Goal: Find specific page/section: Find specific page/section

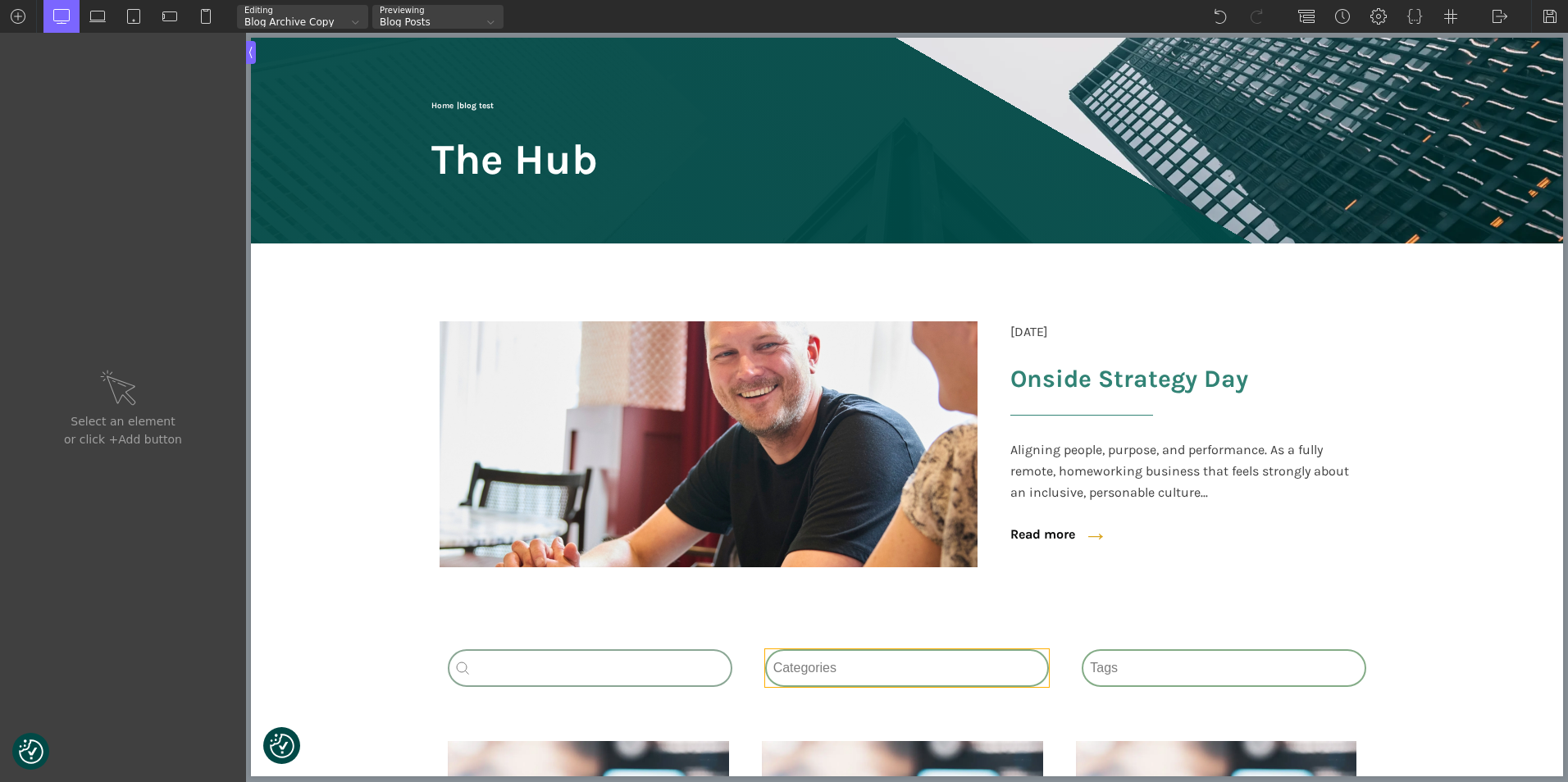
type input "-wpgb-facet-113-488"
click at [822, 677] on div "Category Select content Categories All (3) News (2) Fact Sheets (1)" at bounding box center [906, 668] width 284 height 38
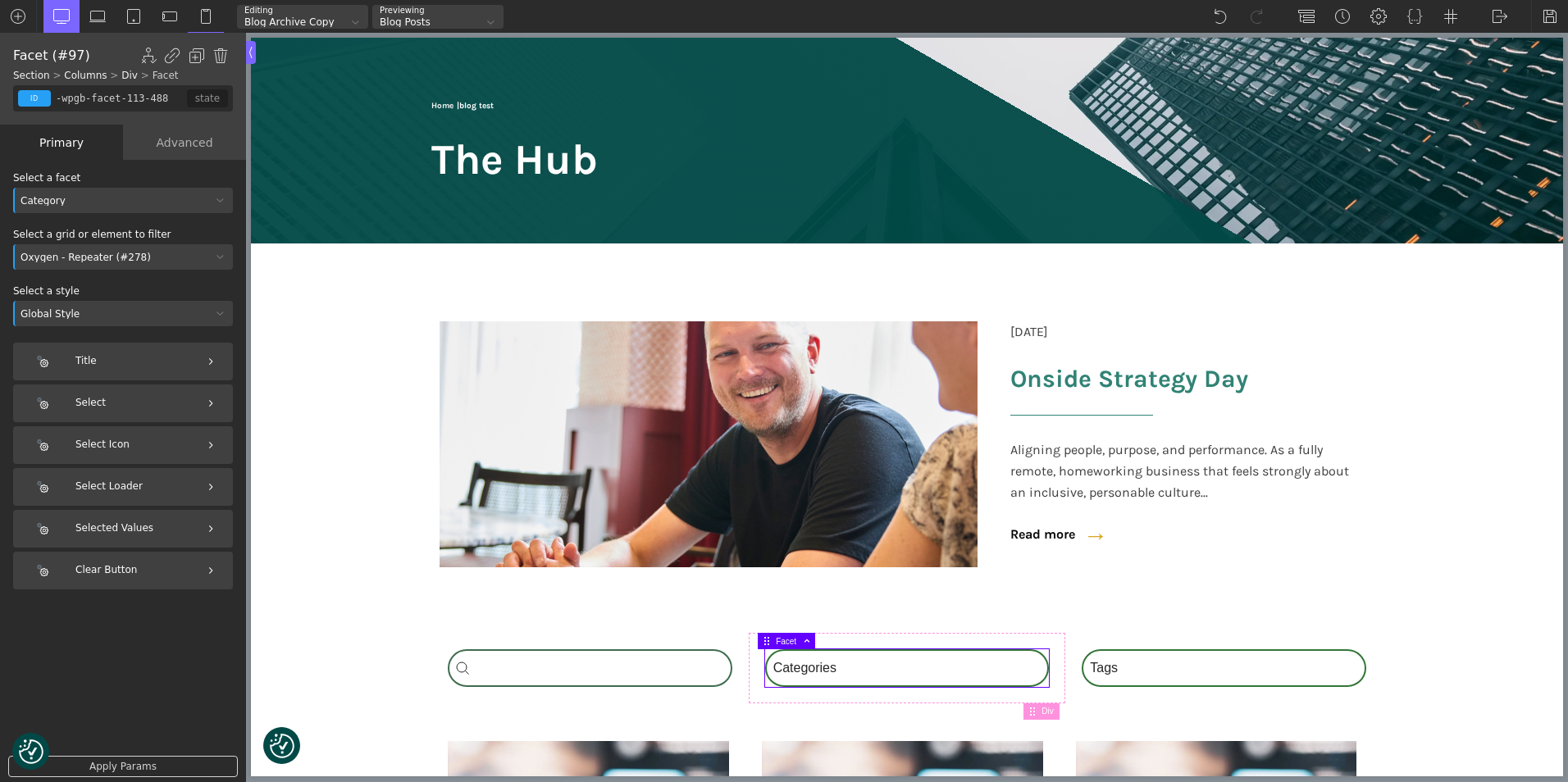
click at [201, 145] on div "Advanced" at bounding box center [184, 143] width 123 height 35
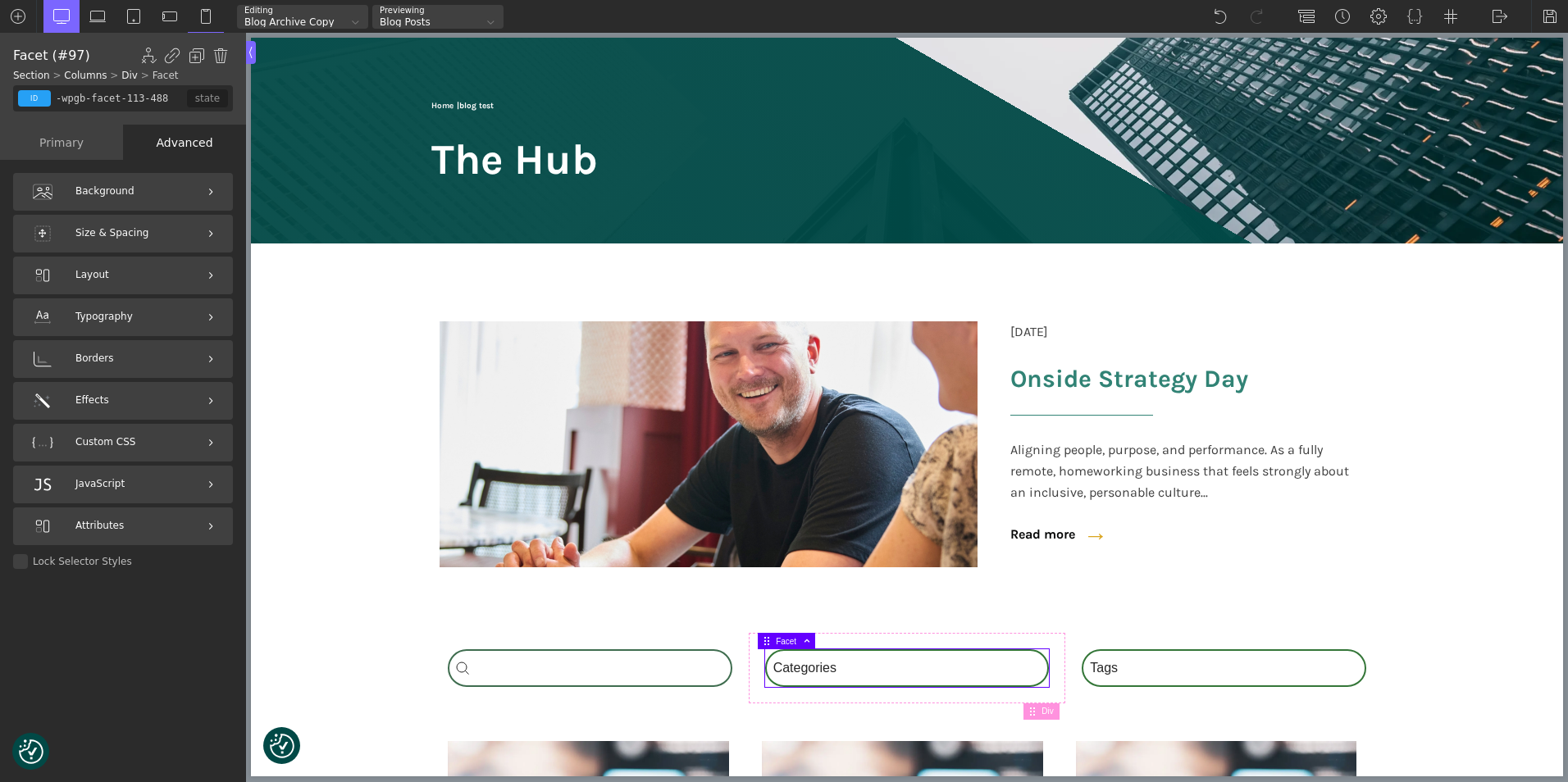
click at [305, 15] on div "Blog Archive Copy" at bounding box center [303, 17] width 131 height 24
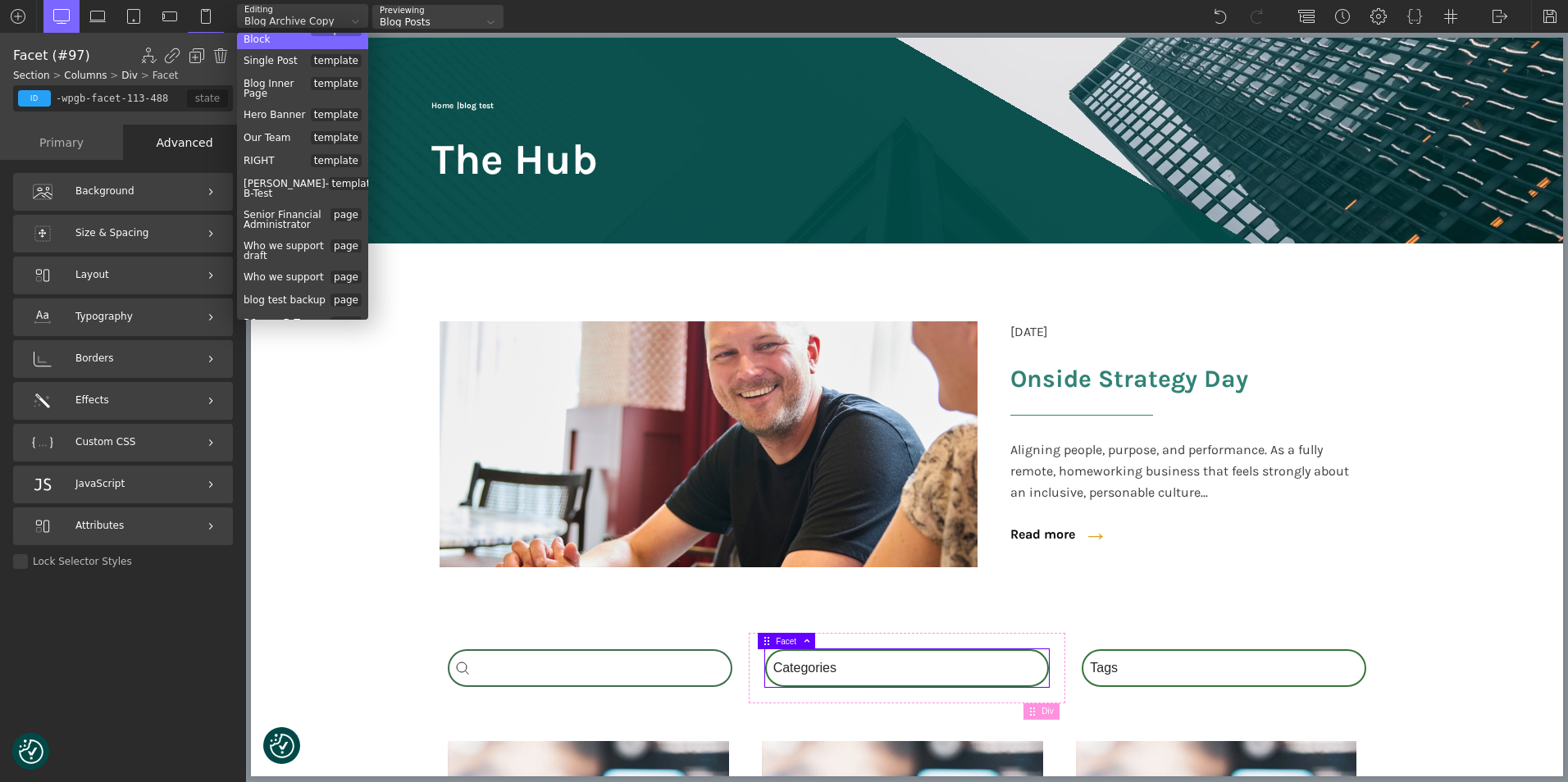
scroll to position [121, 0]
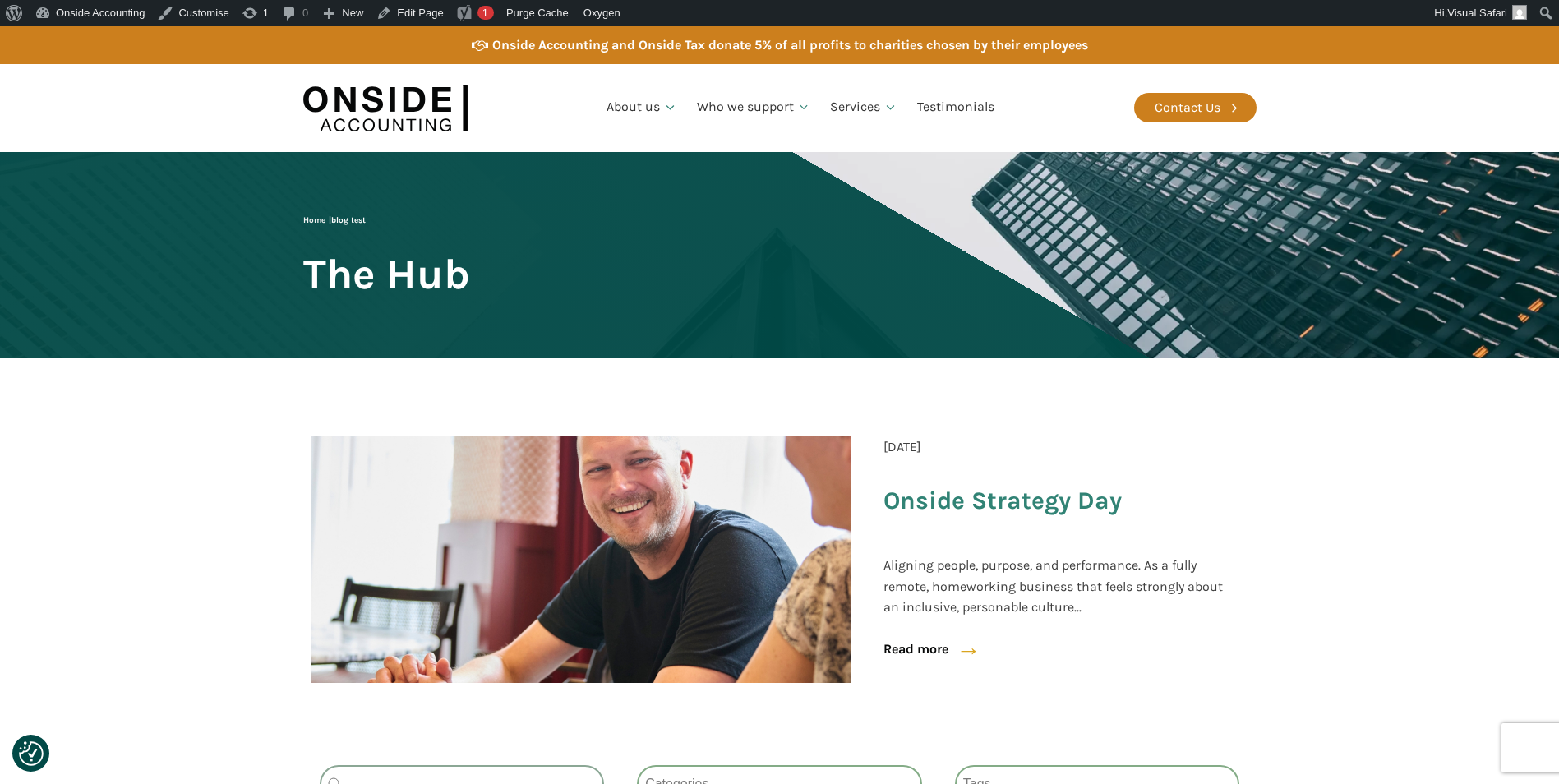
scroll to position [247, 0]
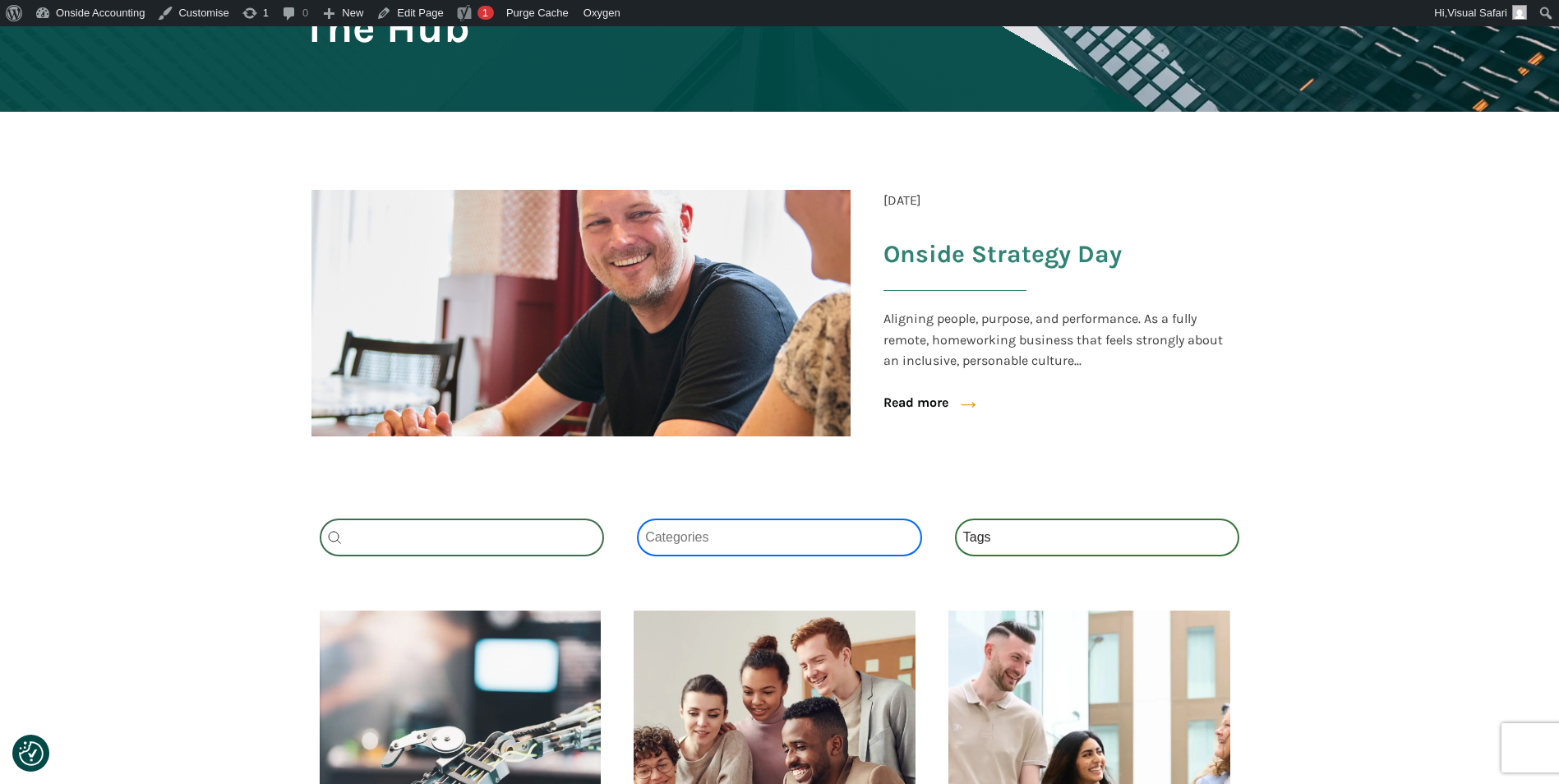
click at [763, 530] on select "Categories All (3) News (2) Factsheets (1)" at bounding box center [779, 537] width 285 height 38
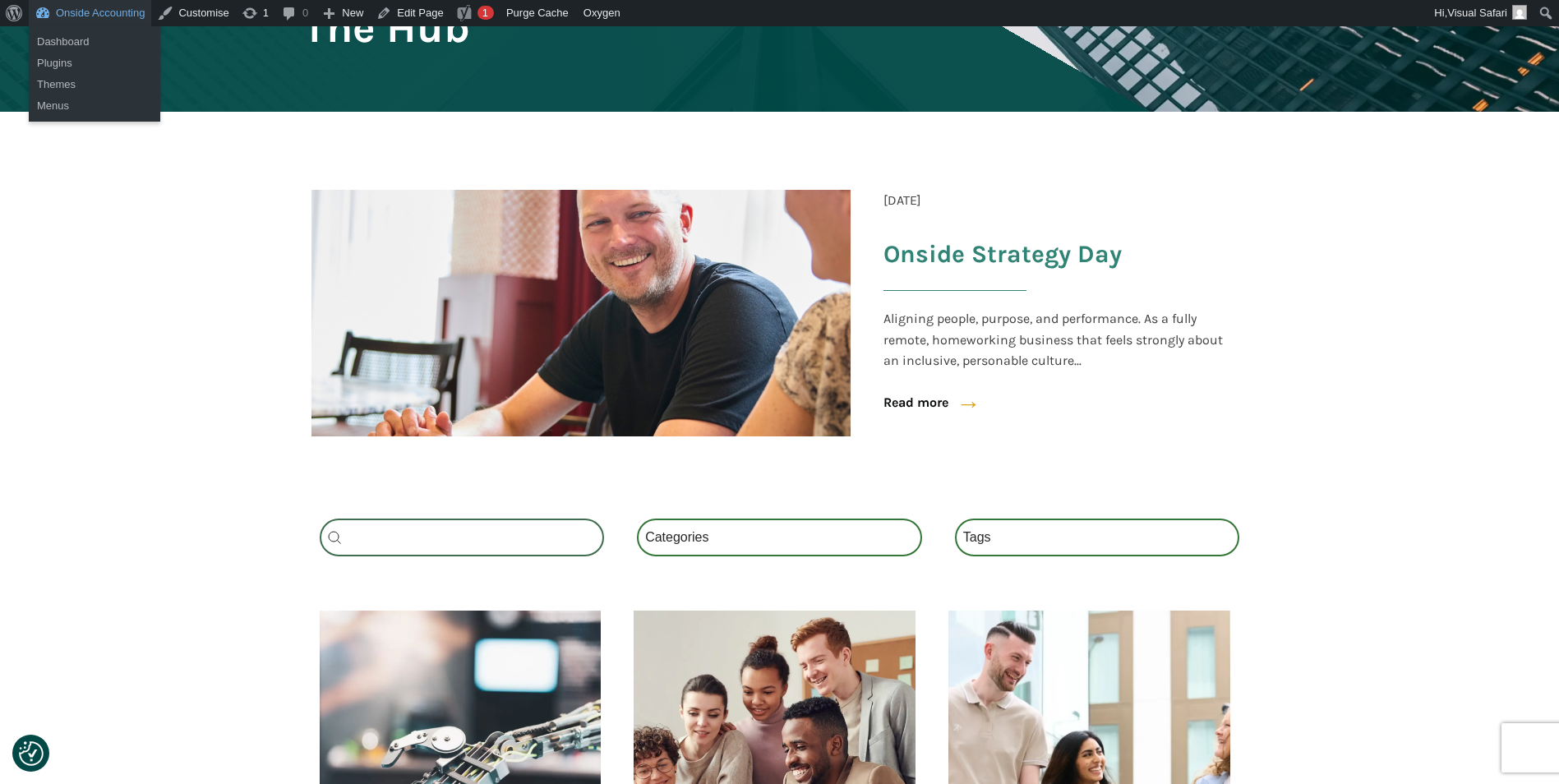
click at [70, 18] on link "Onside Accounting" at bounding box center [90, 13] width 122 height 26
